Goal: Transaction & Acquisition: Book appointment/travel/reservation

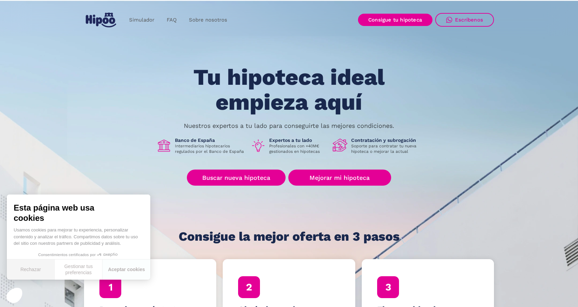
click at [28, 268] on button "Rechazar" at bounding box center [31, 269] width 48 height 20
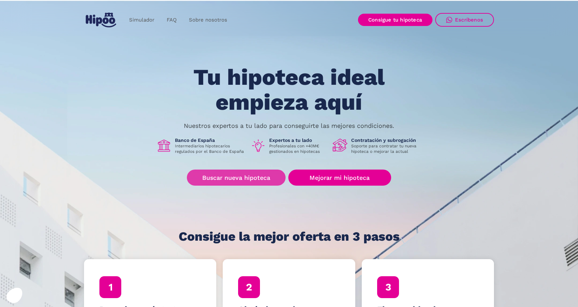
click at [245, 176] on link "Buscar nueva hipoteca" at bounding box center [236, 177] width 99 height 16
click at [243, 180] on link "Buscar nueva hipoteca" at bounding box center [236, 177] width 99 height 16
